Goal: Information Seeking & Learning: Learn about a topic

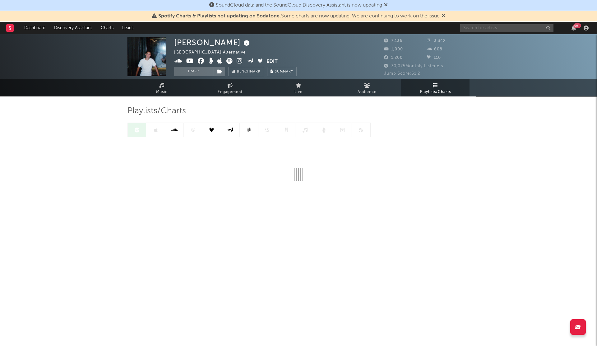
click at [484, 24] on input "text" at bounding box center [506, 28] width 93 height 8
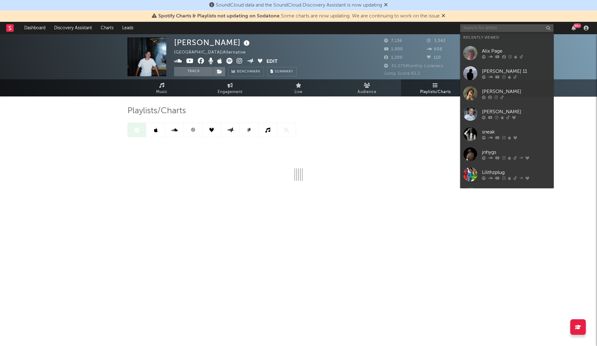
paste input "bedrumor"
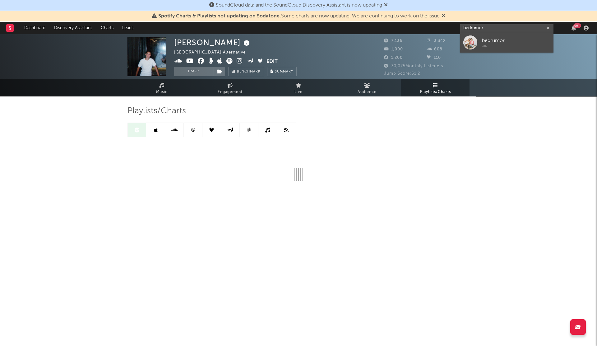
type input "bedrumor"
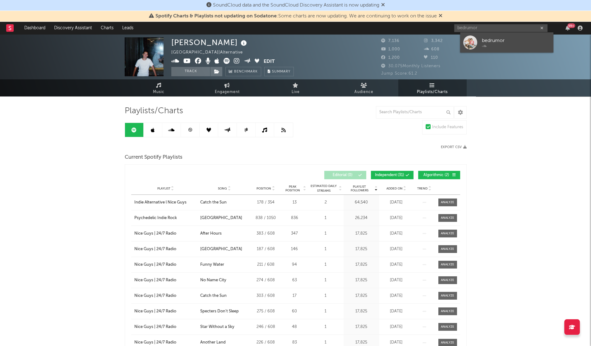
click at [468, 44] on div at bounding box center [470, 42] width 14 height 14
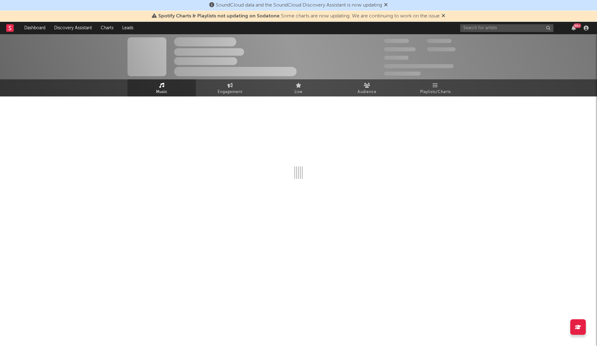
select select "1w"
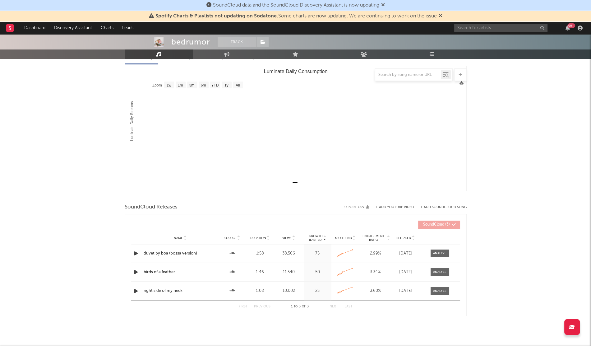
scroll to position [80, 0]
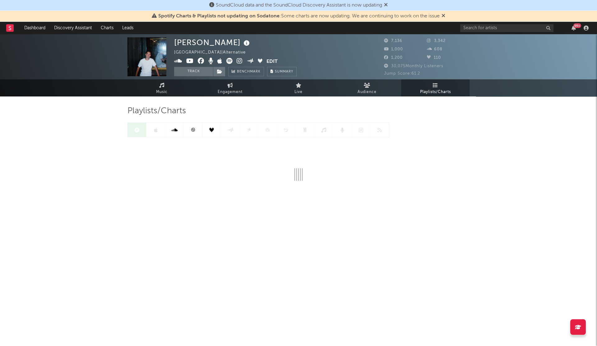
click at [471, 34] on div "99 +" at bounding box center [525, 28] width 131 height 12
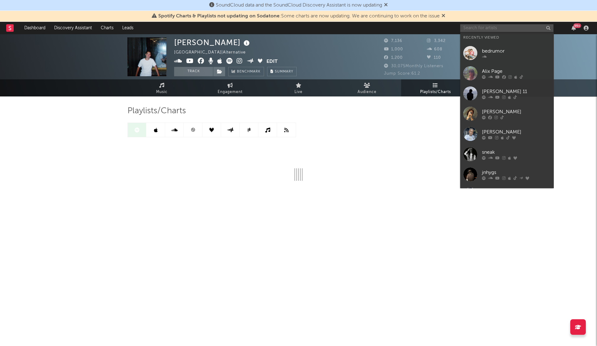
click at [479, 25] on input "text" at bounding box center [506, 28] width 93 height 8
paste input "feardorian"
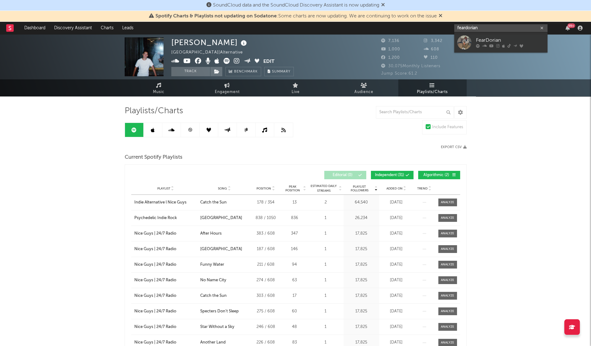
type input "feardorian"
click at [453, 44] on div "3,342" at bounding box center [445, 40] width 43 height 7
click at [473, 28] on input "feardorian" at bounding box center [500, 28] width 93 height 8
click at [467, 41] on div at bounding box center [464, 42] width 14 height 14
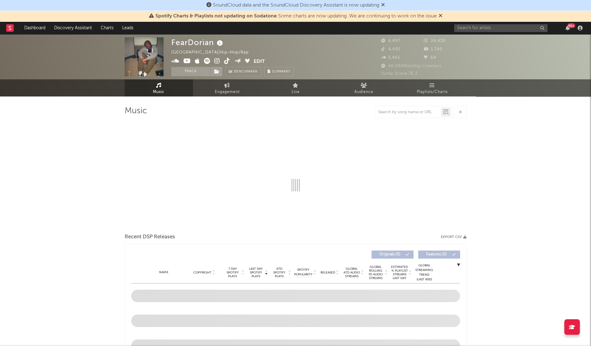
select select "1w"
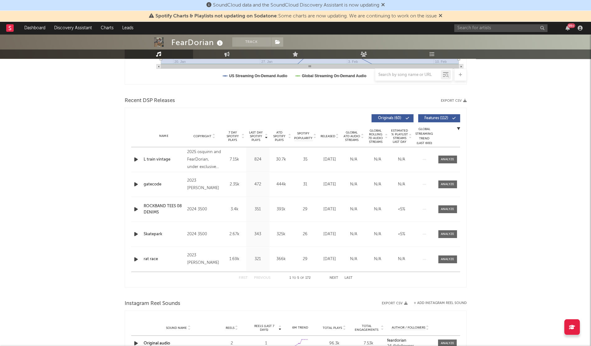
scroll to position [186, 0]
click at [325, 135] on span "Released" at bounding box center [327, 136] width 15 height 4
click at [133, 160] on icon "button" at bounding box center [136, 159] width 7 height 8
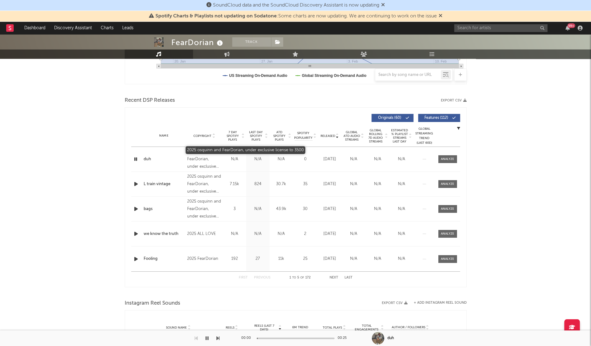
click at [191, 160] on div "2025 osquinn and FearDorian, under exclusive license to 3500" at bounding box center [204, 159] width 34 height 22
click at [462, 30] on input "text" at bounding box center [500, 28] width 93 height 8
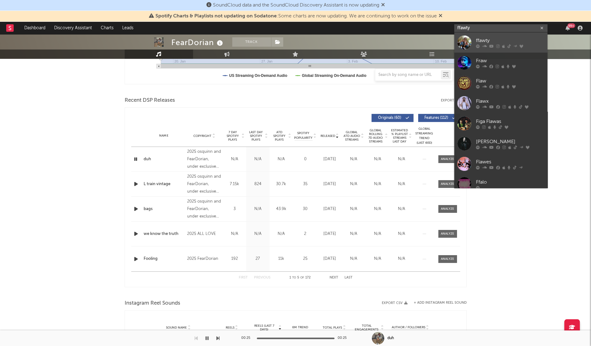
type input "ffawty"
click at [463, 43] on div at bounding box center [464, 42] width 14 height 14
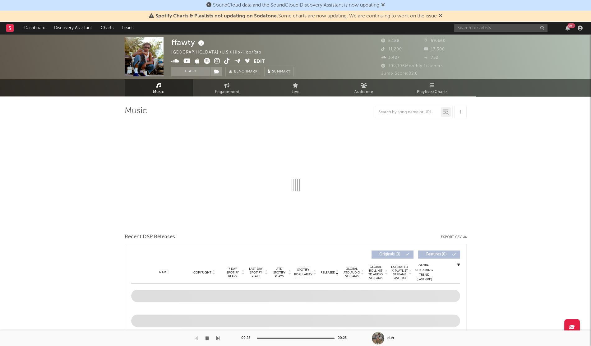
select select "6m"
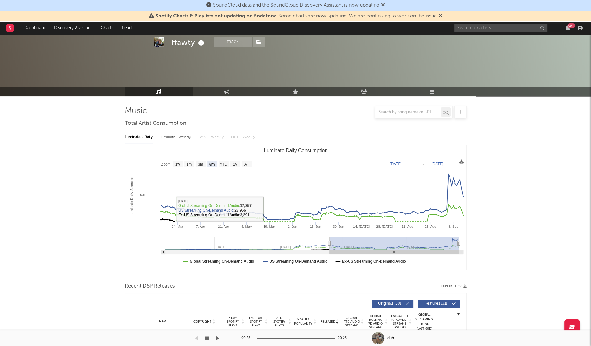
scroll to position [141, 0]
